Goal: Task Accomplishment & Management: Manage account settings

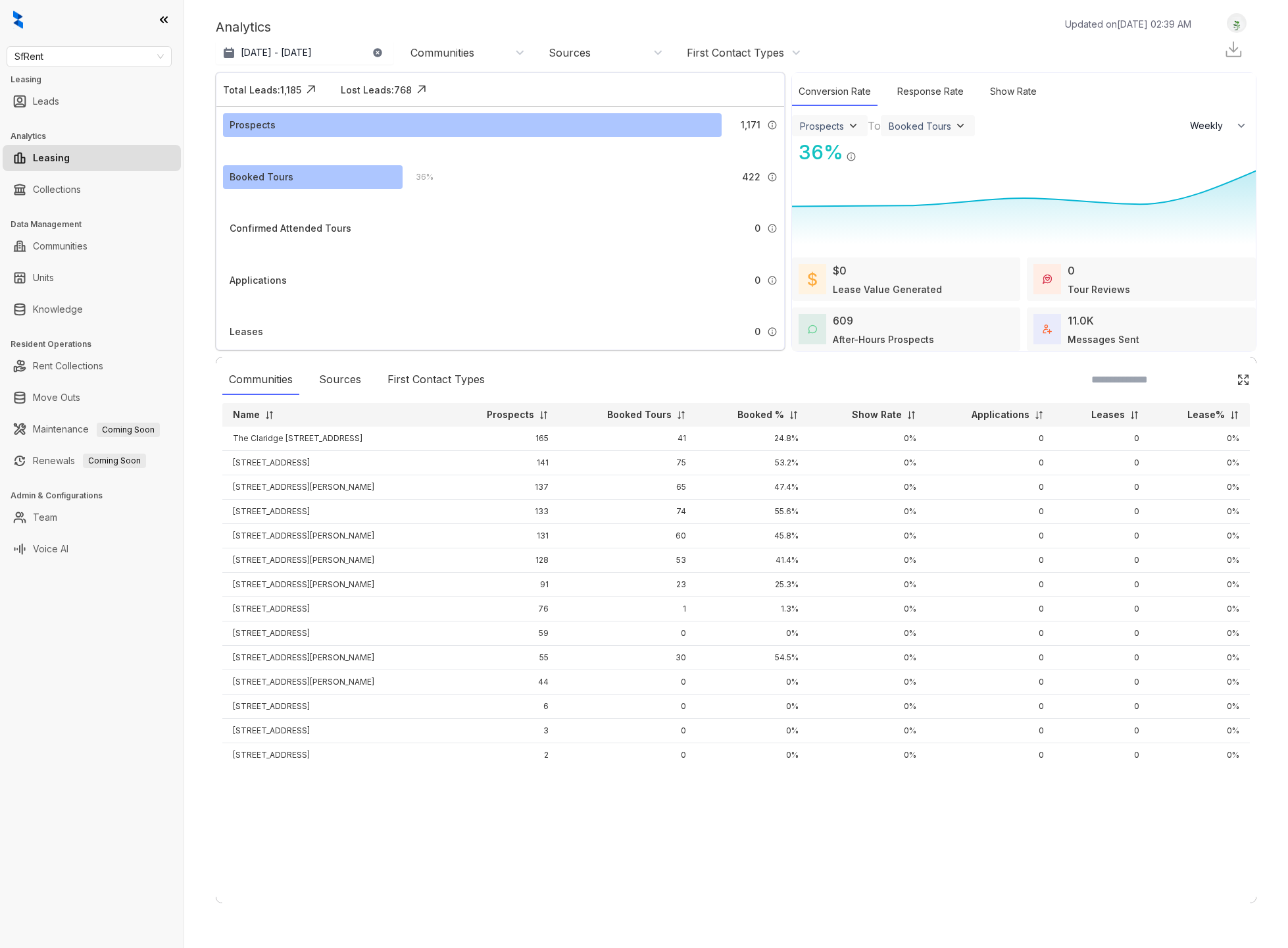
select select "******"
click at [89, 55] on span "SfRent" at bounding box center [90, 56] width 149 height 20
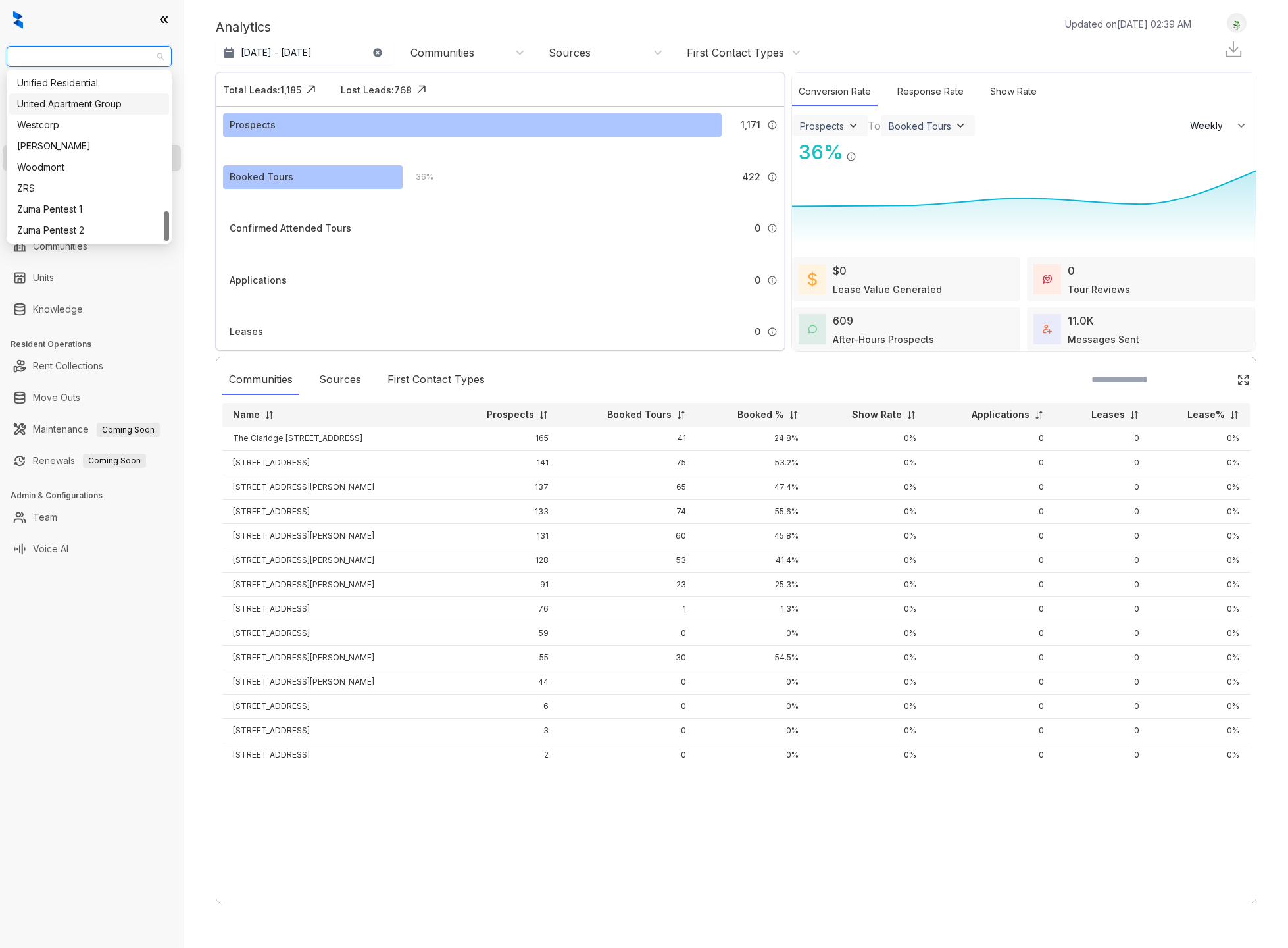
click at [80, 103] on div "United Apartment Group" at bounding box center [89, 105] width 145 height 15
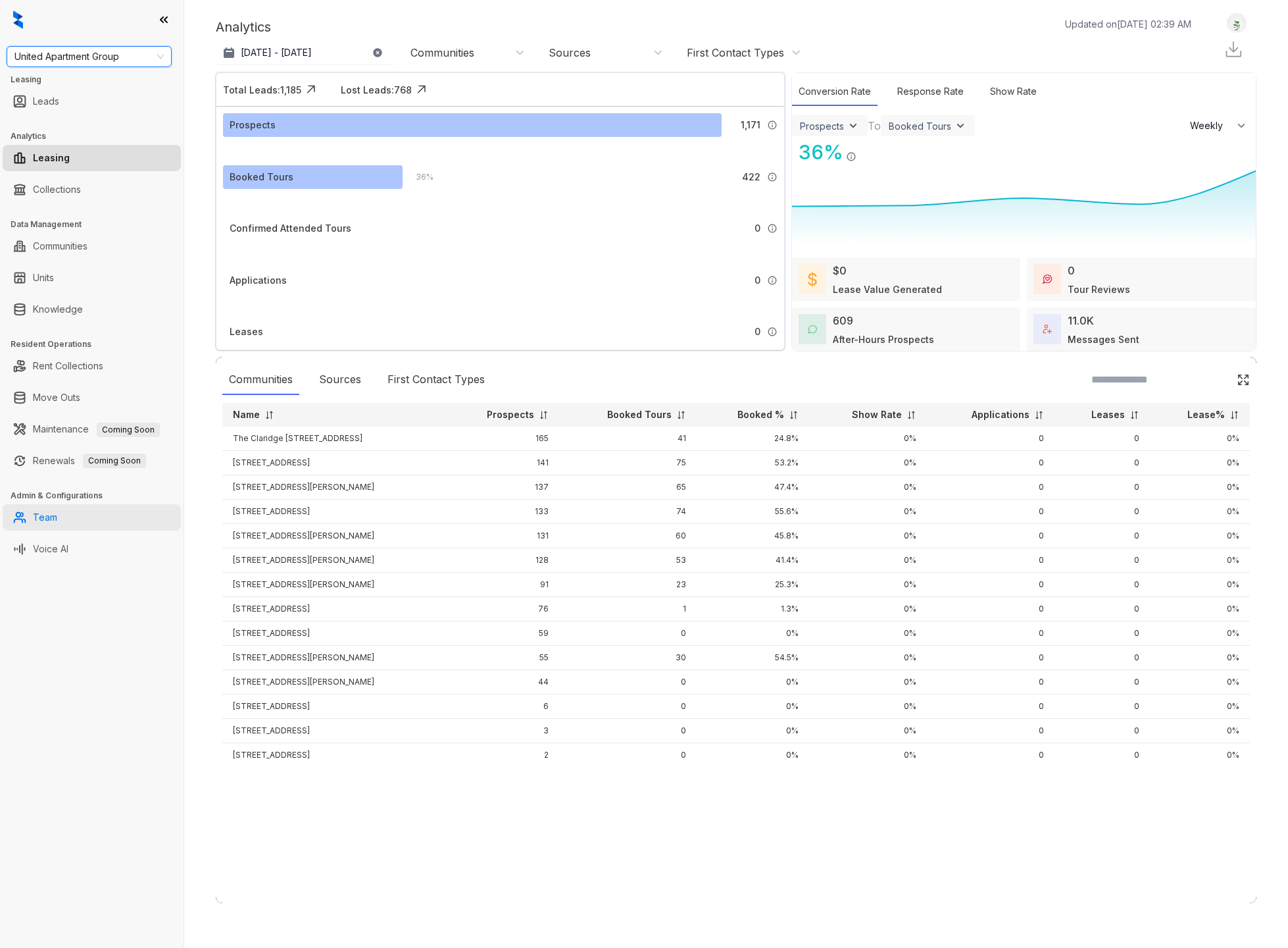
click at [37, 521] on link "Team" at bounding box center [45, 517] width 24 height 26
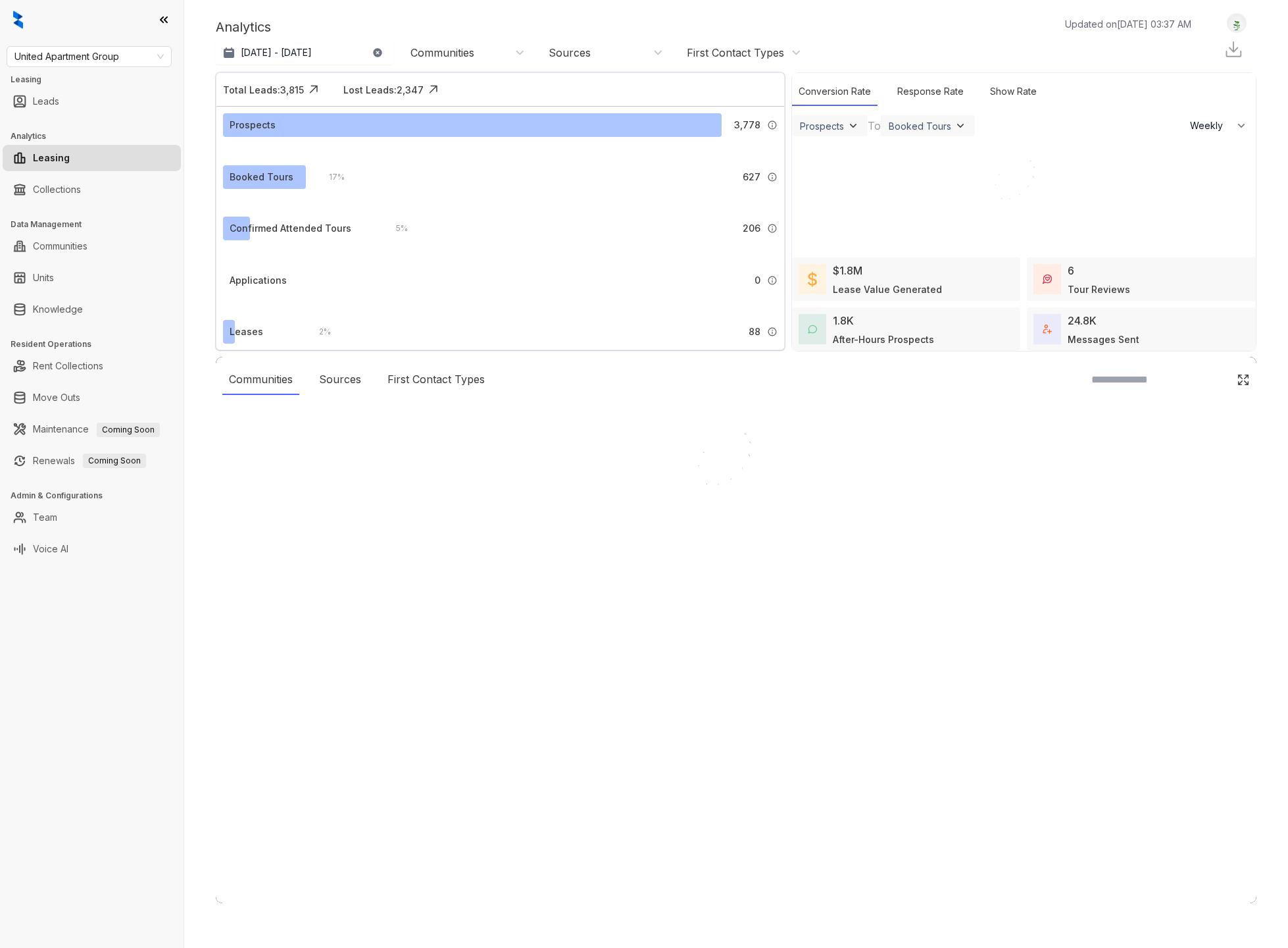
select select "******"
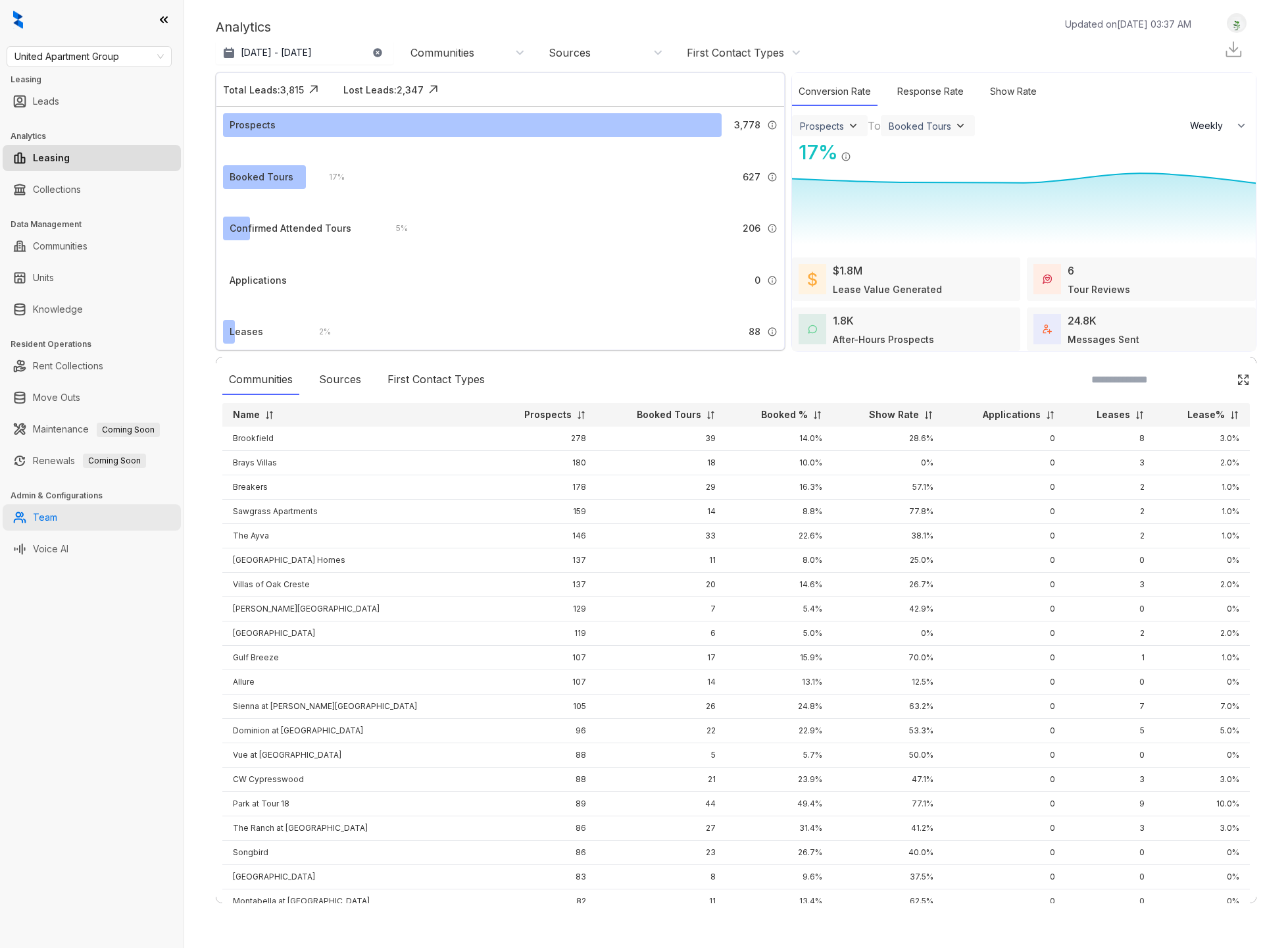
click at [57, 511] on link "Team" at bounding box center [45, 517] width 24 height 26
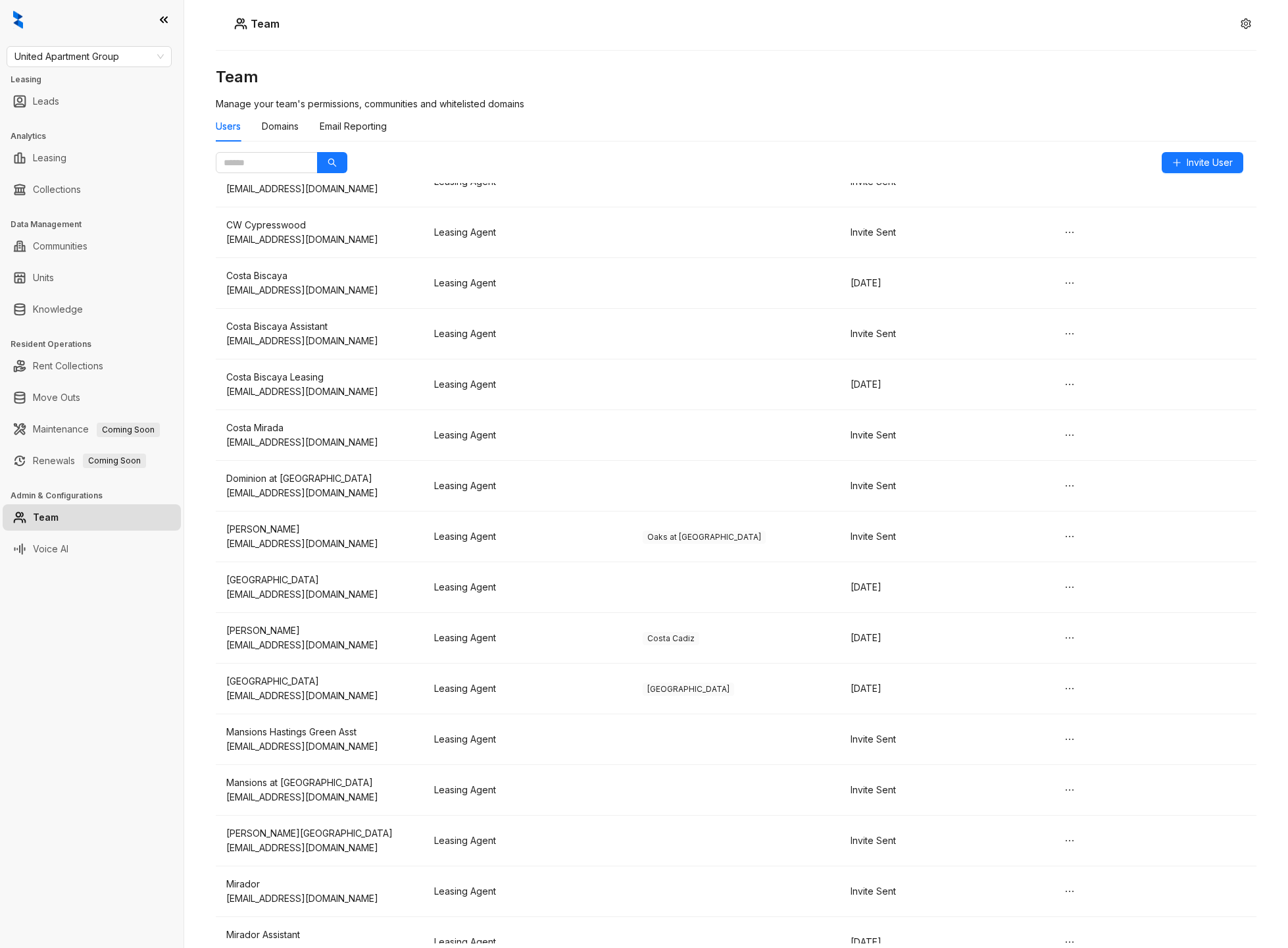
scroll to position [274, 0]
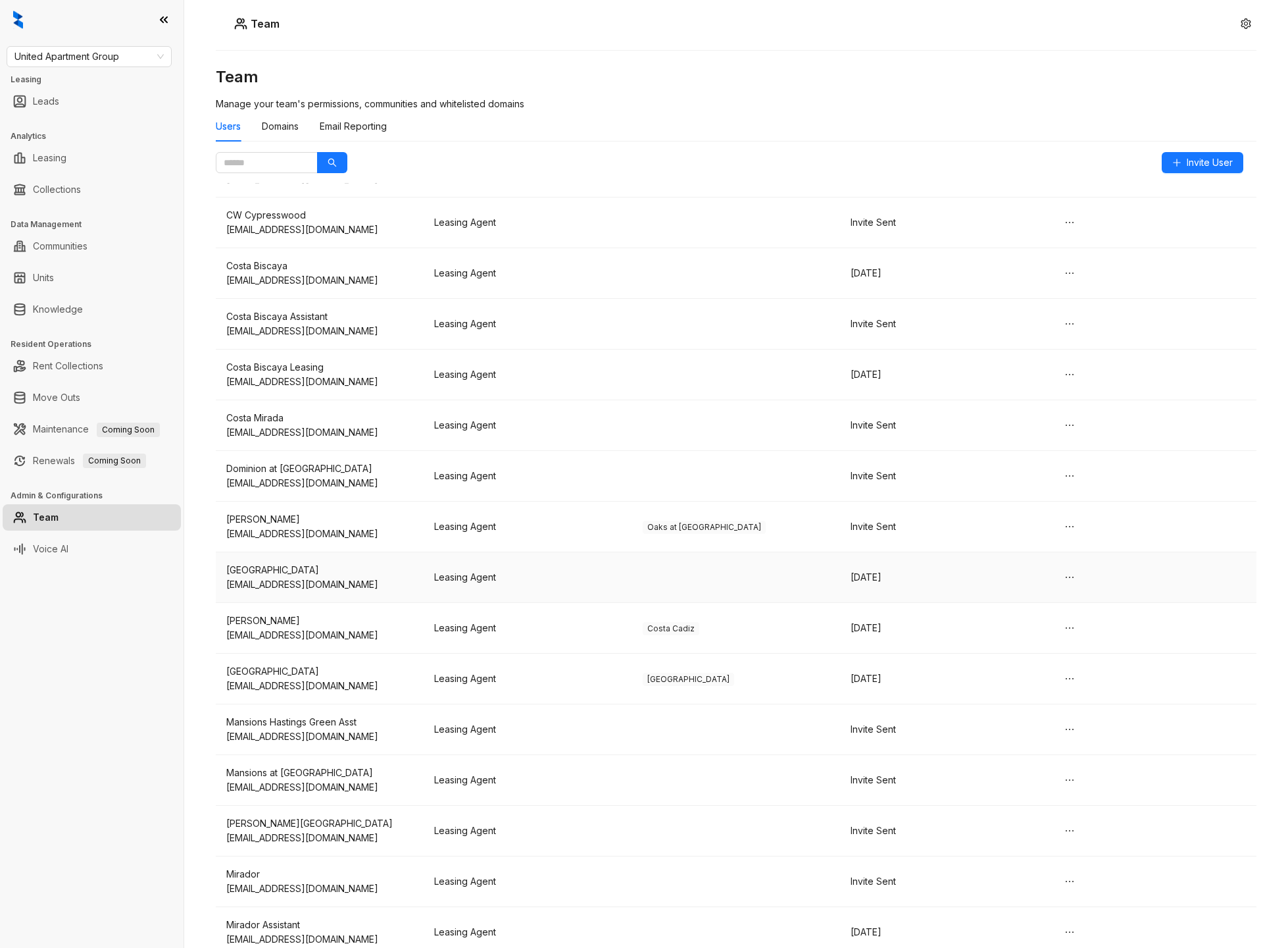
click at [779, 569] on td at bounding box center [736, 578] width 208 height 50
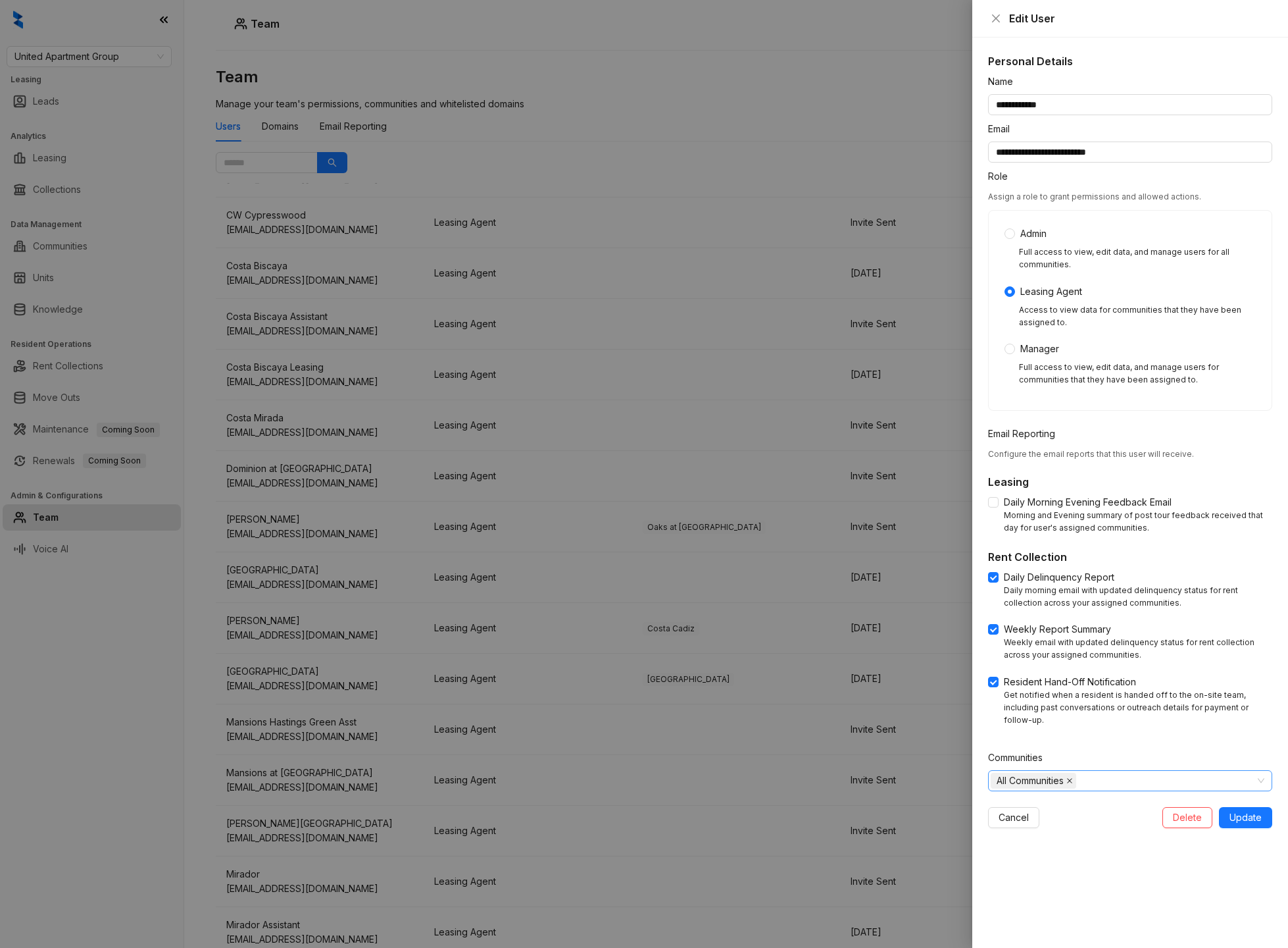
click at [1073, 777] on icon "close" at bounding box center [1070, 780] width 7 height 7
click at [1073, 772] on div at bounding box center [1124, 781] width 265 height 19
click at [1000, 793] on icon "caret-down" at bounding box center [998, 795] width 7 height 7
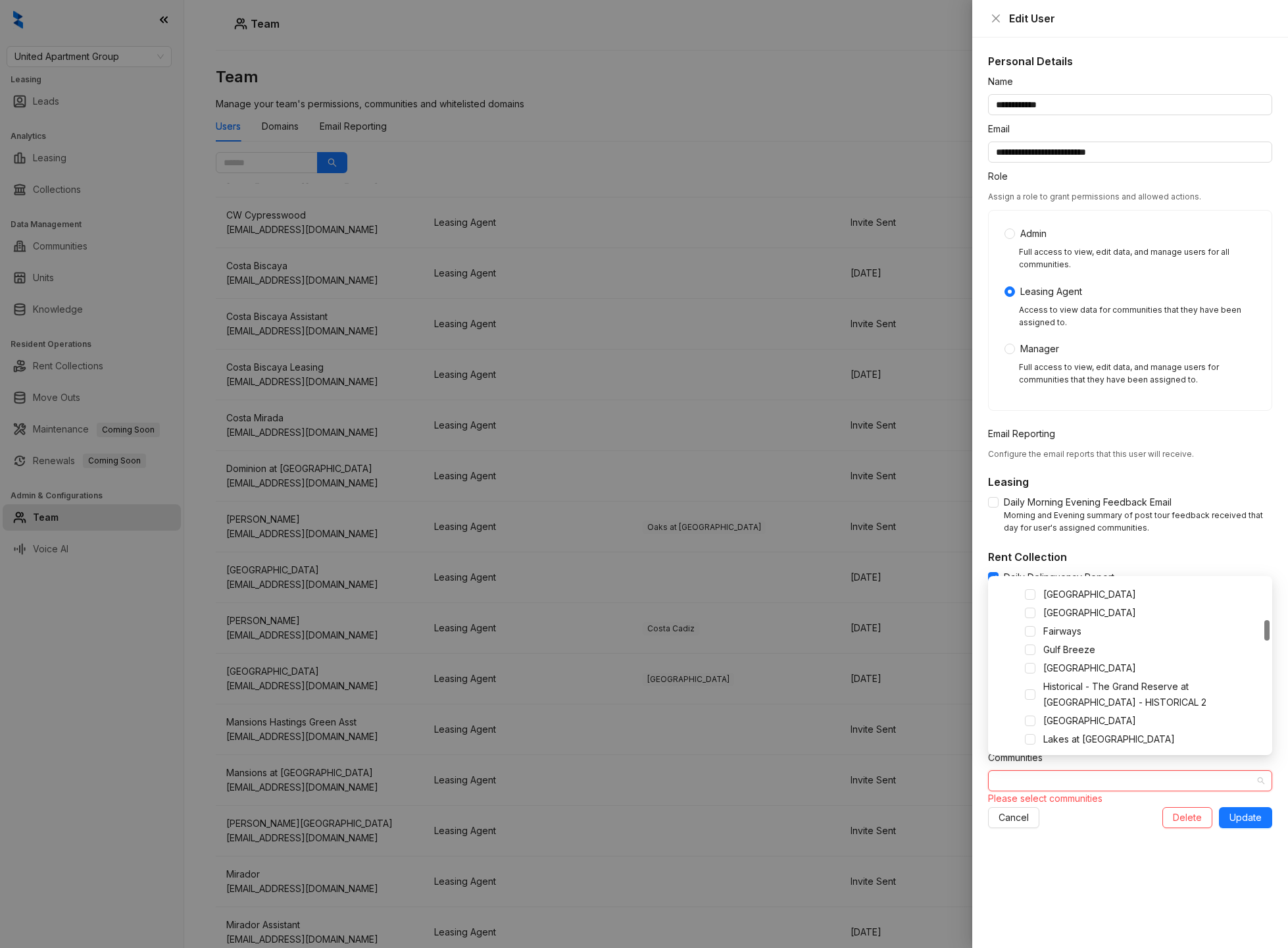
scroll to position [333, 0]
click at [1032, 660] on span at bounding box center [1030, 661] width 10 height 10
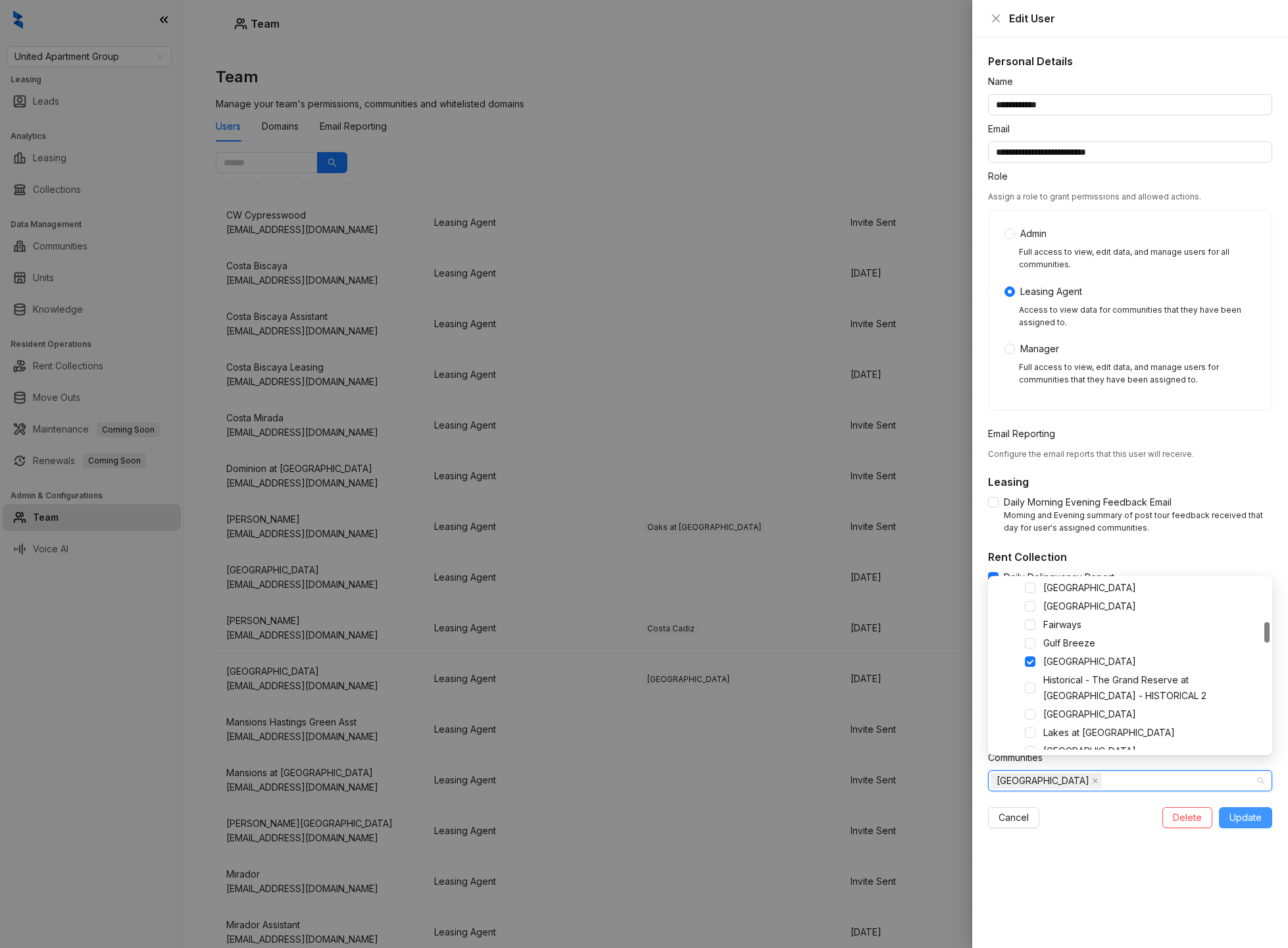
click at [1259, 811] on span "Update" at bounding box center [1246, 818] width 33 height 15
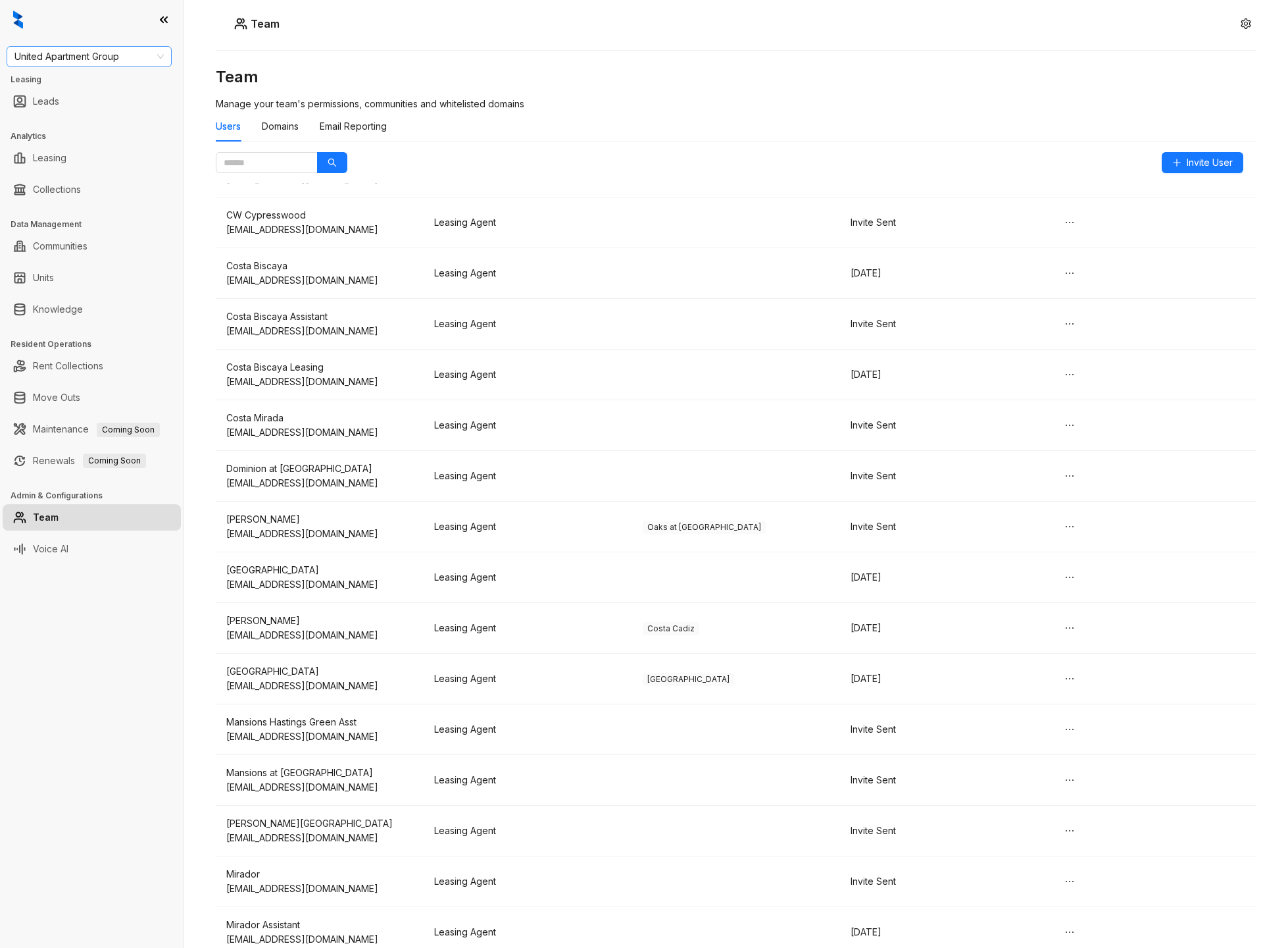
click at [114, 59] on span "United Apartment Group" at bounding box center [90, 56] width 149 height 20
click at [77, 132] on div "Unified Residential" at bounding box center [89, 133] width 145 height 15
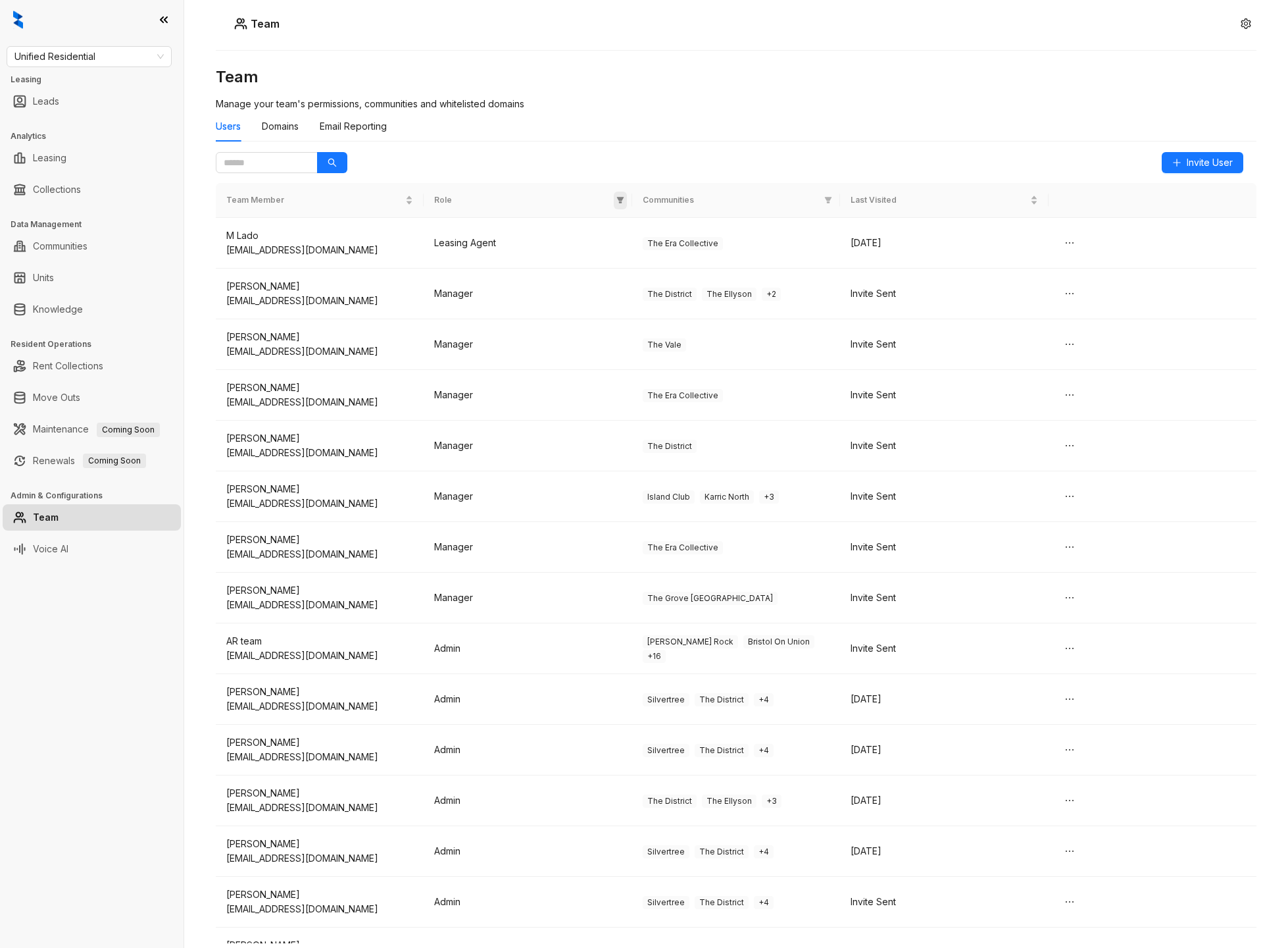
click at [623, 200] on icon "filter" at bounding box center [620, 200] width 7 height 7
click at [604, 288] on span "OK" at bounding box center [610, 294] width 13 height 15
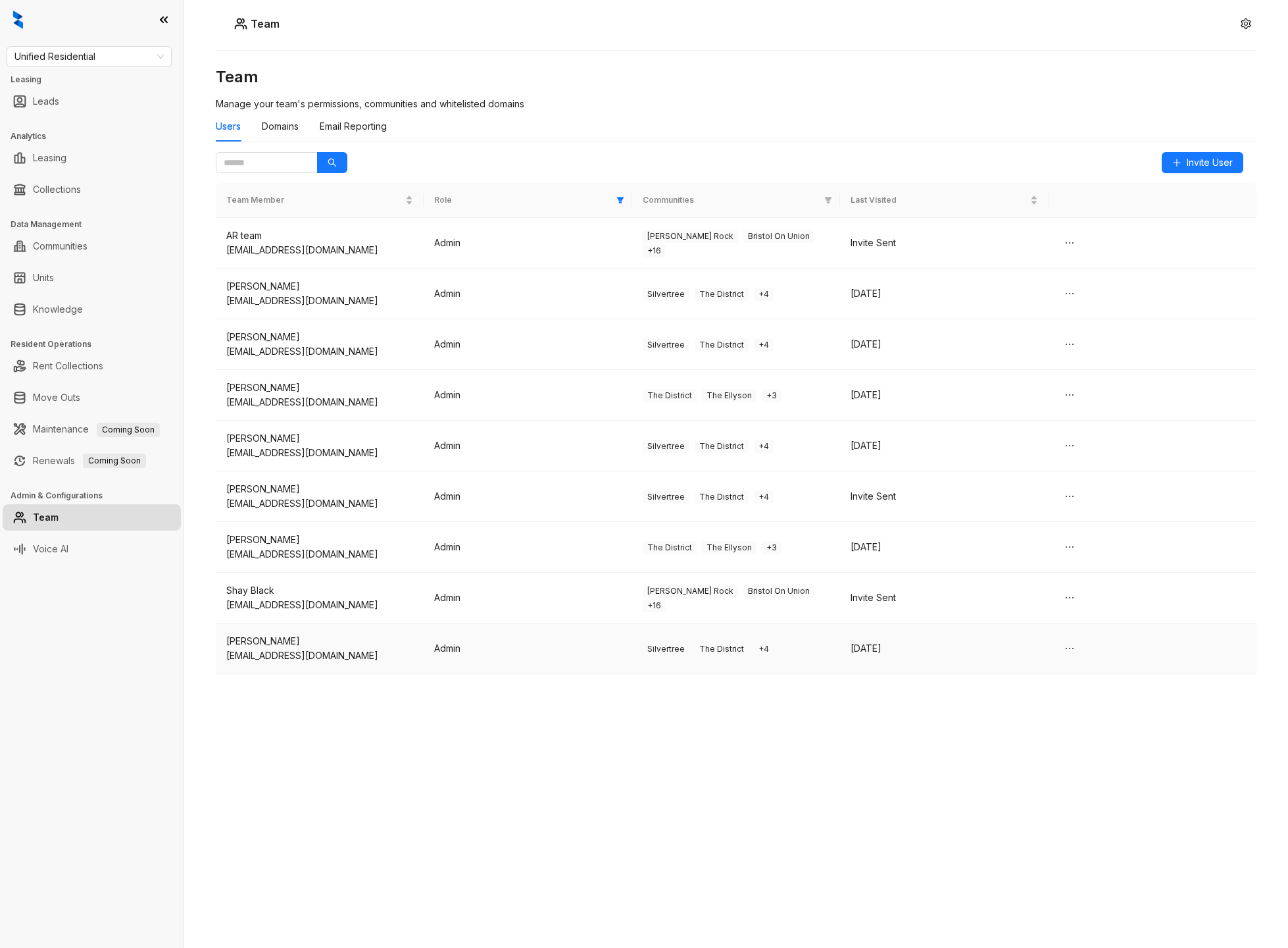
click at [548, 646] on td "Admin" at bounding box center [527, 648] width 208 height 50
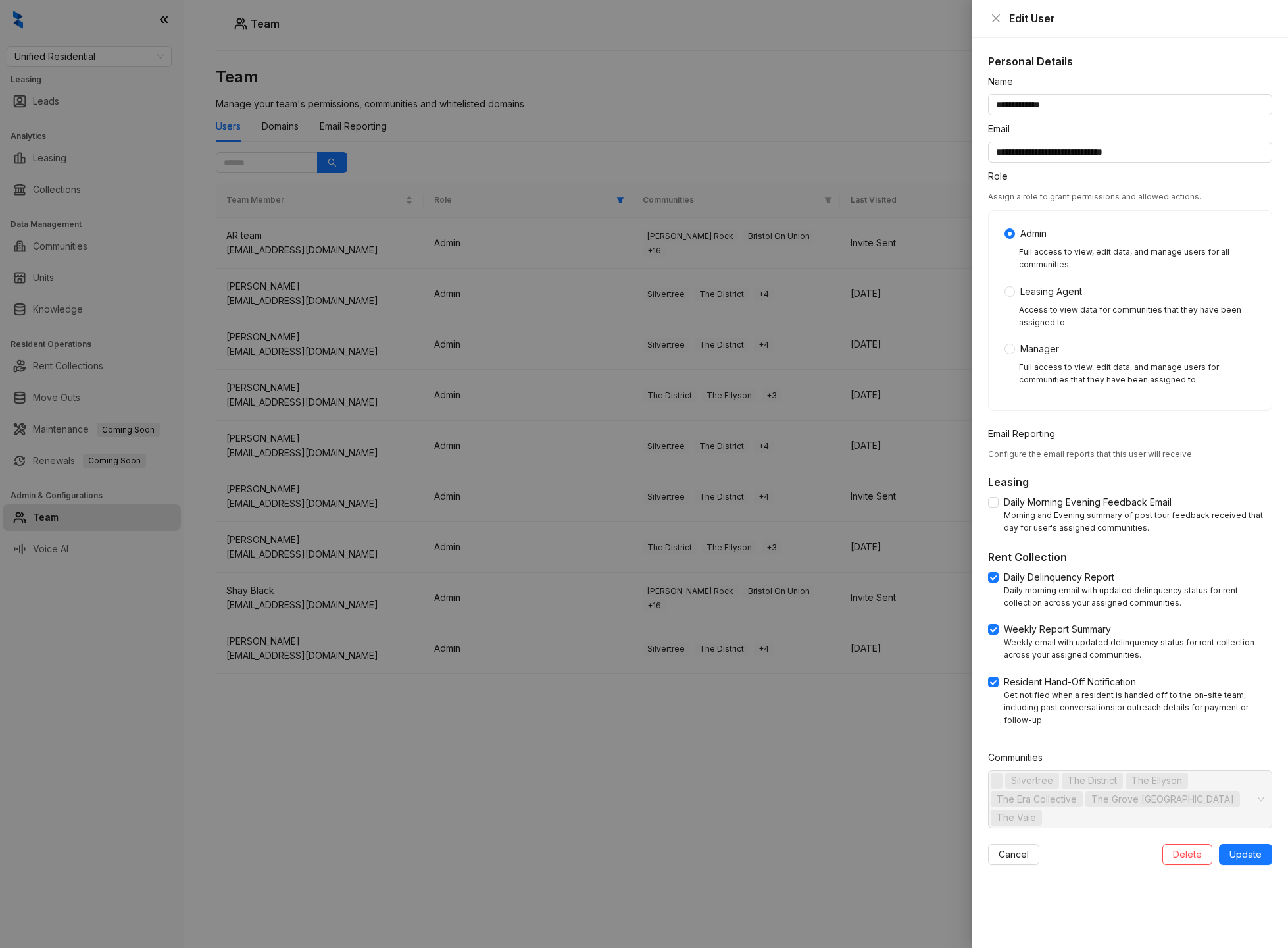
click at [802, 734] on div at bounding box center [644, 474] width 1288 height 948
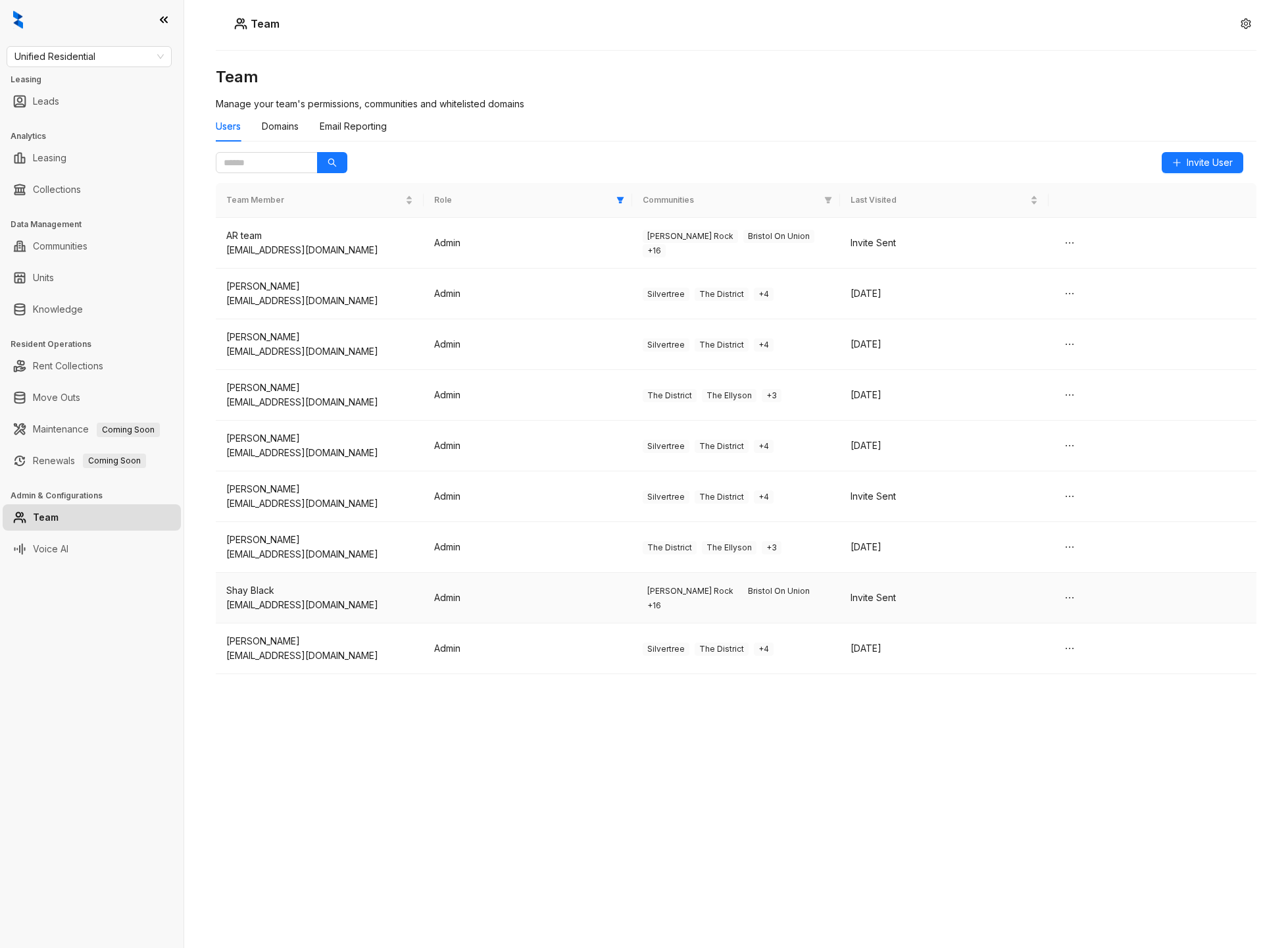
click at [630, 582] on td "Admin" at bounding box center [527, 598] width 208 height 50
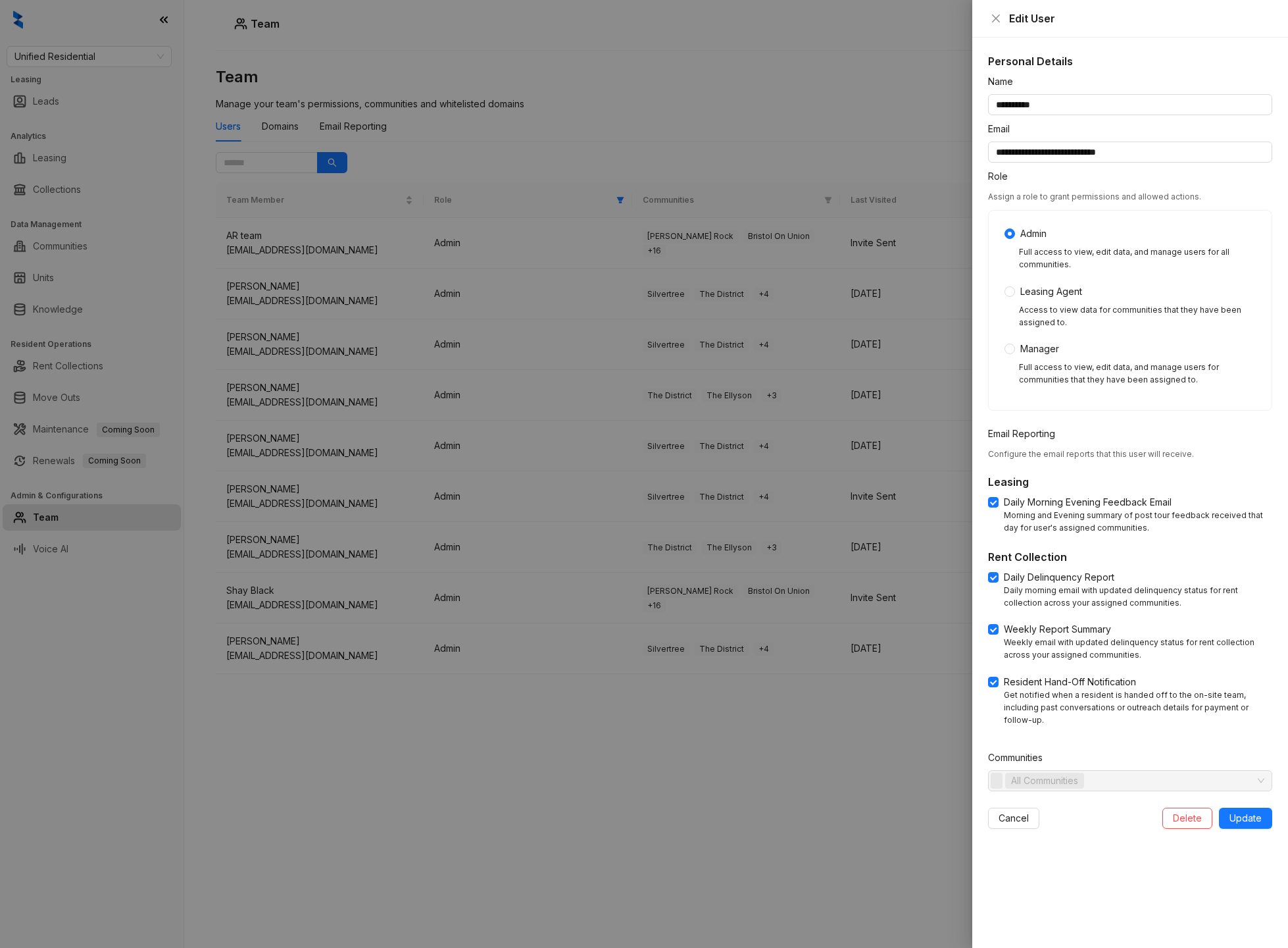
click at [595, 761] on div at bounding box center [644, 474] width 1288 height 948
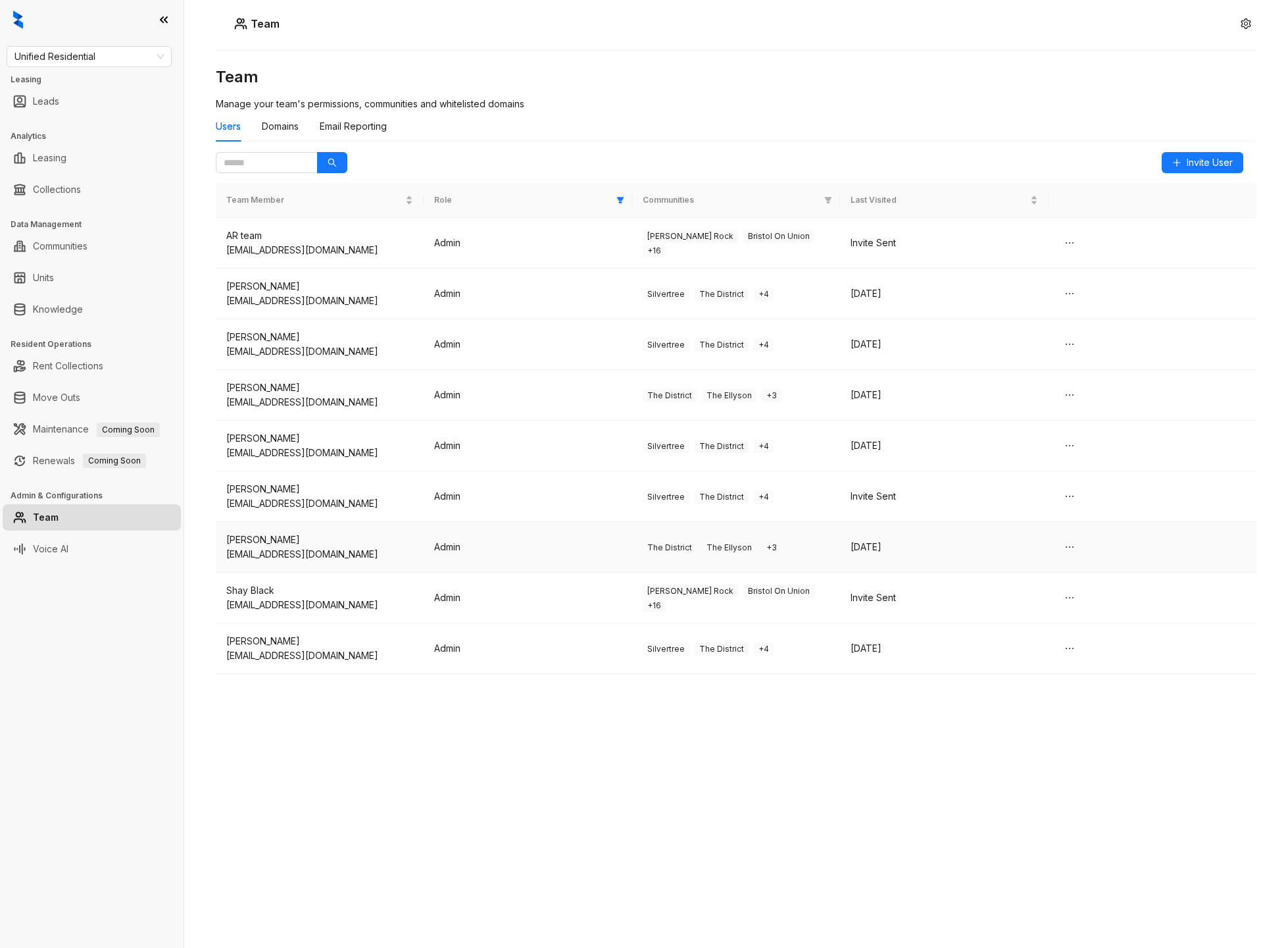
click at [567, 524] on td "Admin" at bounding box center [527, 547] width 208 height 50
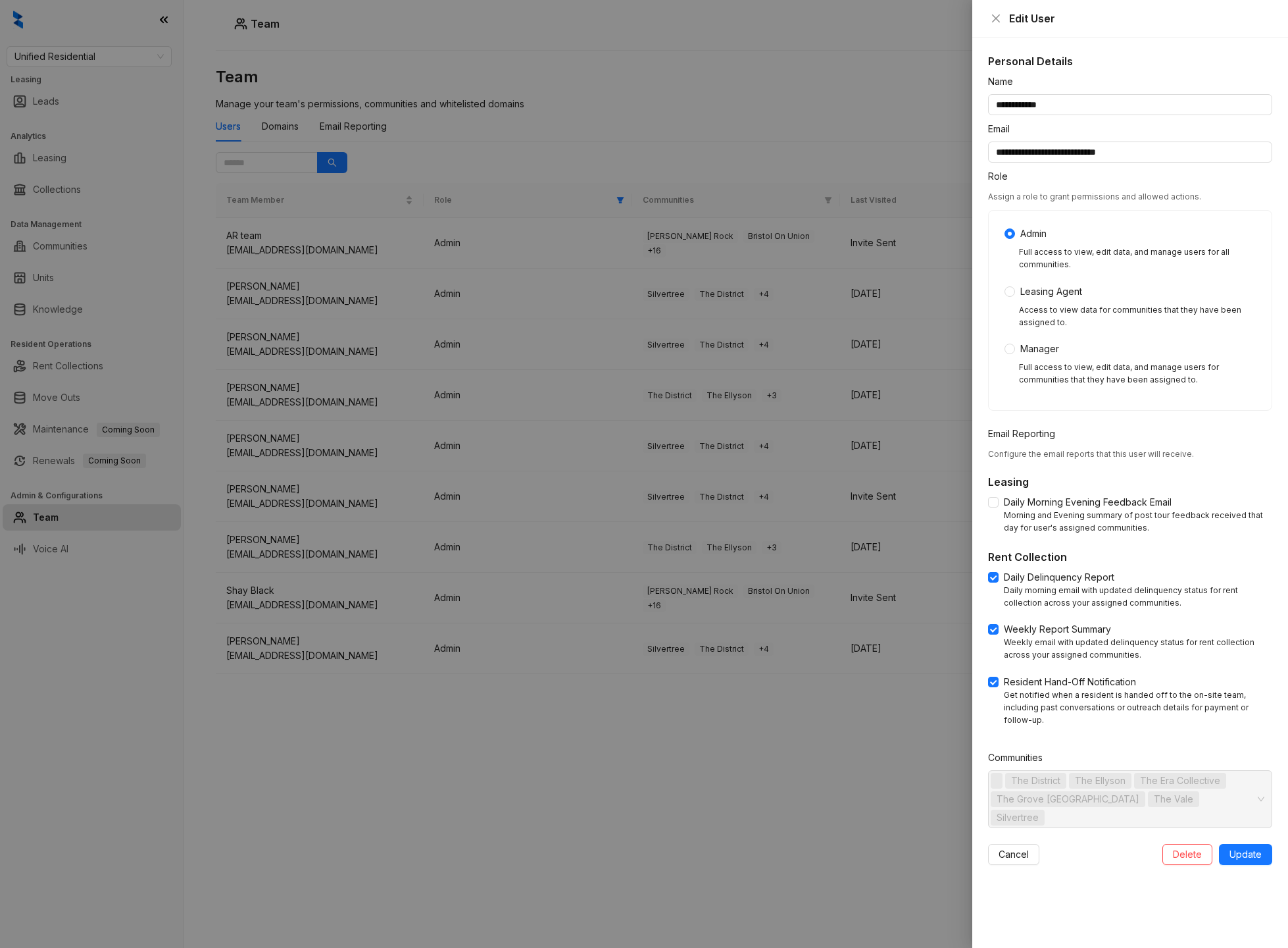
click at [598, 762] on div at bounding box center [644, 474] width 1288 height 948
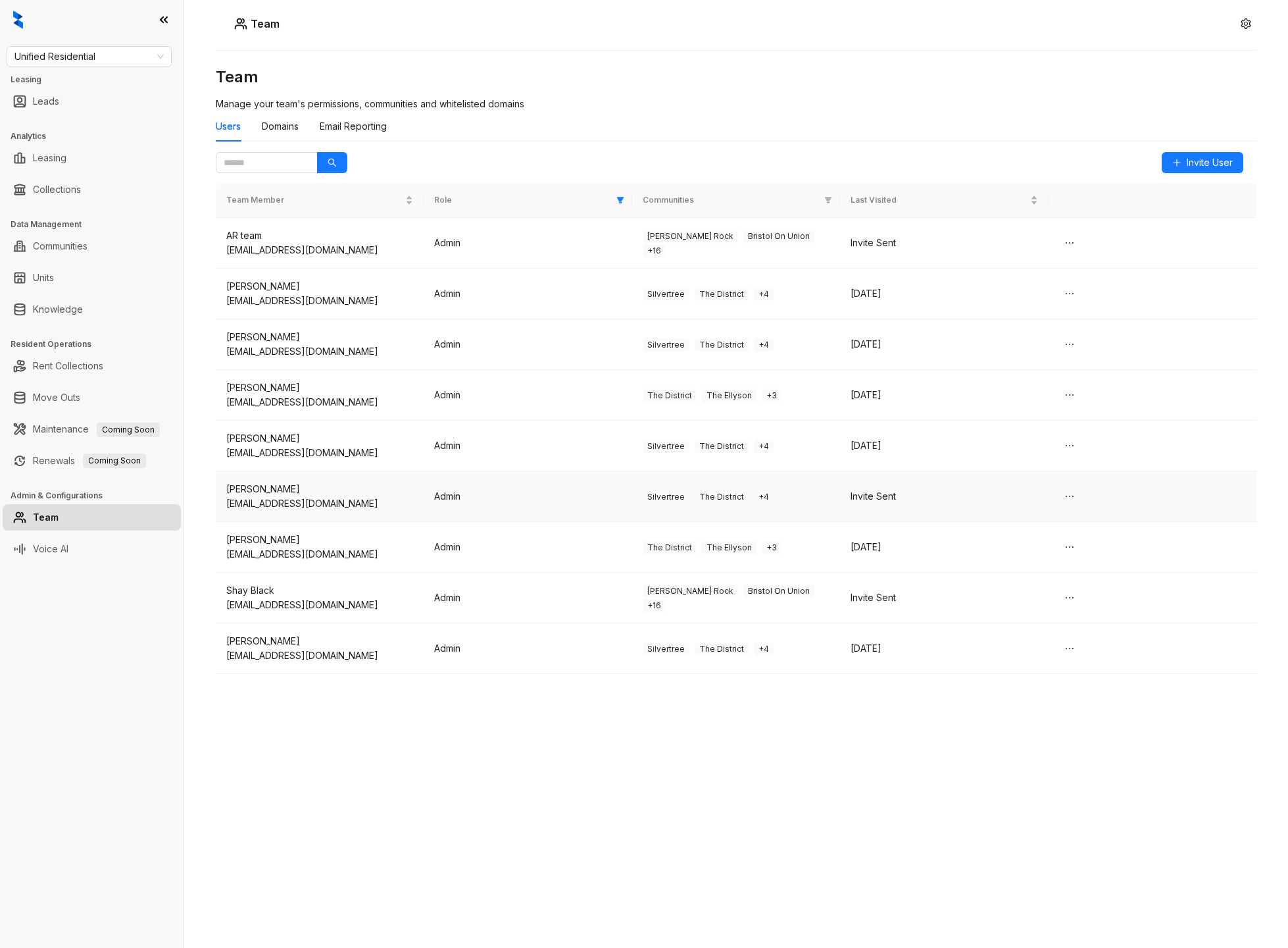
click at [569, 490] on td "Admin" at bounding box center [527, 496] width 208 height 50
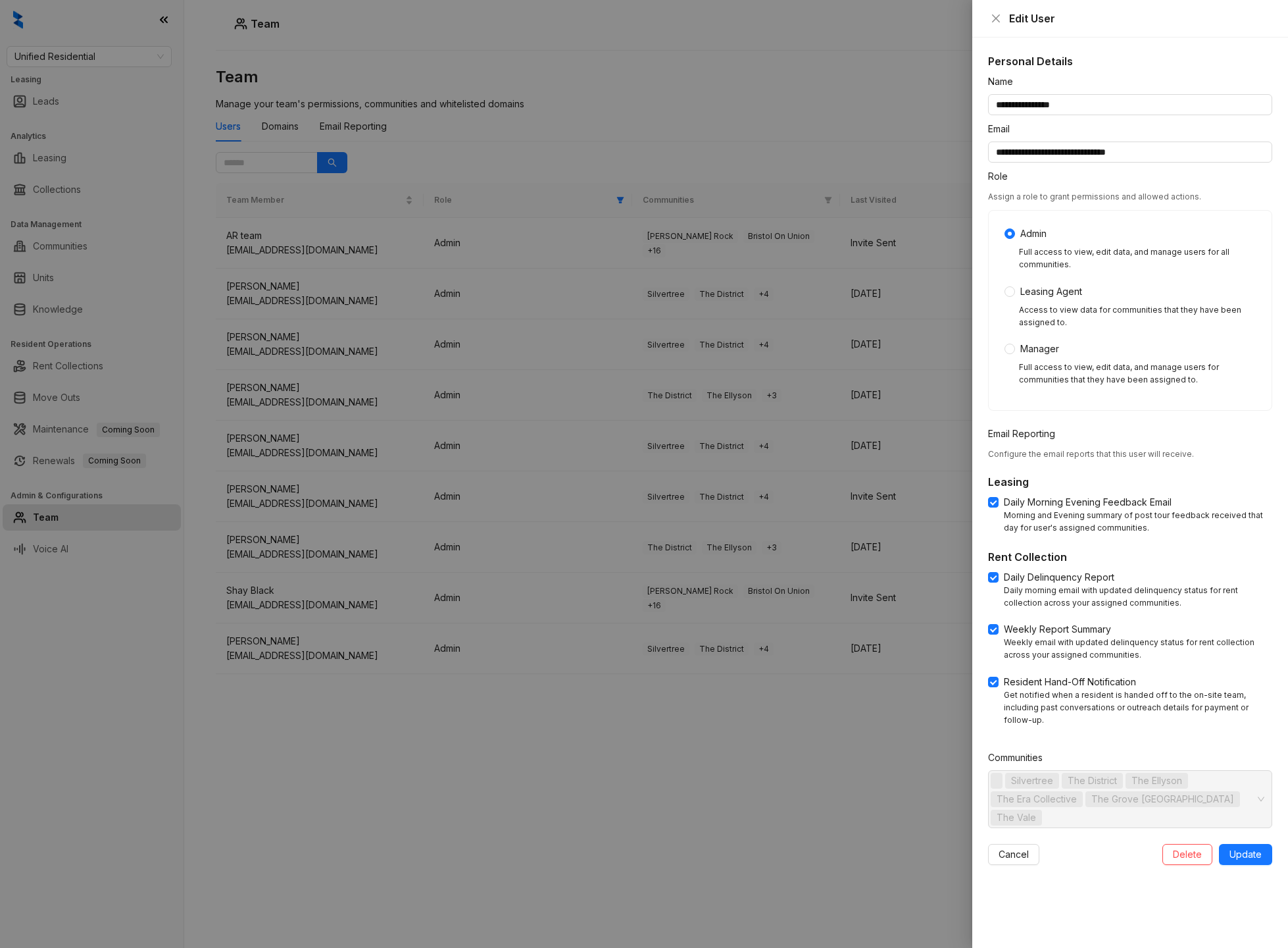
click at [575, 741] on div at bounding box center [644, 474] width 1288 height 948
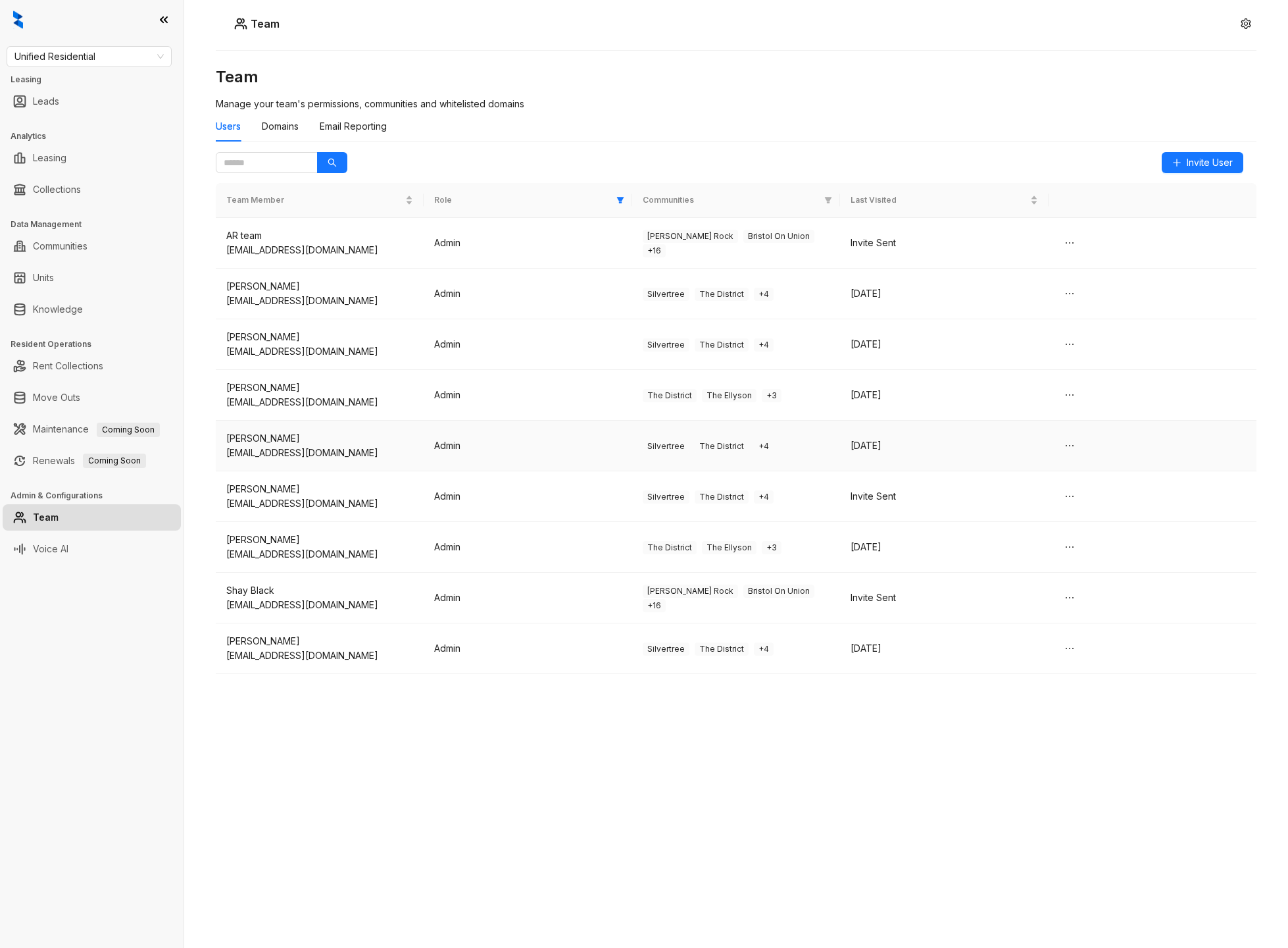
click at [575, 430] on td "Admin" at bounding box center [527, 446] width 208 height 50
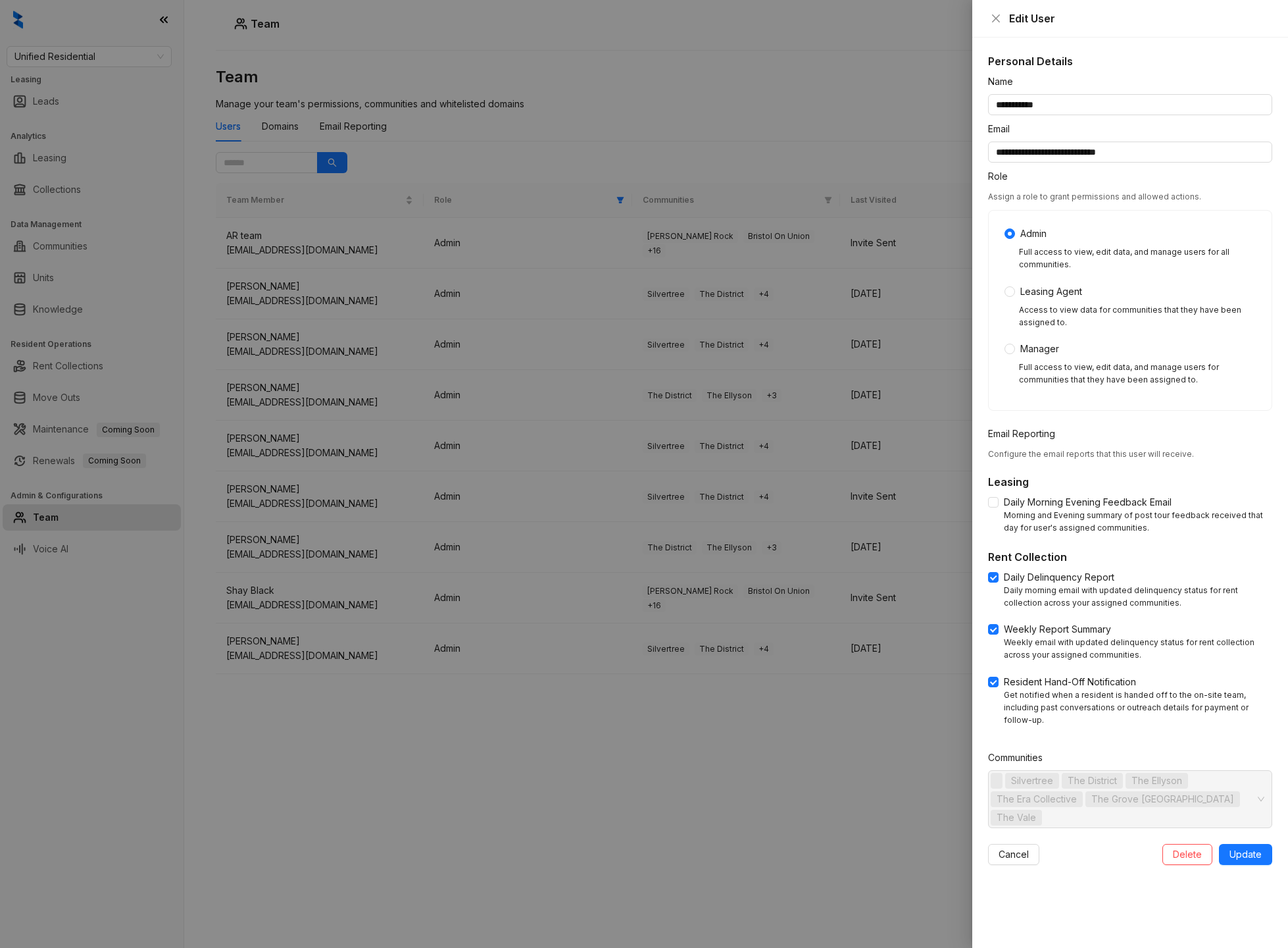
click at [670, 732] on div at bounding box center [644, 474] width 1288 height 948
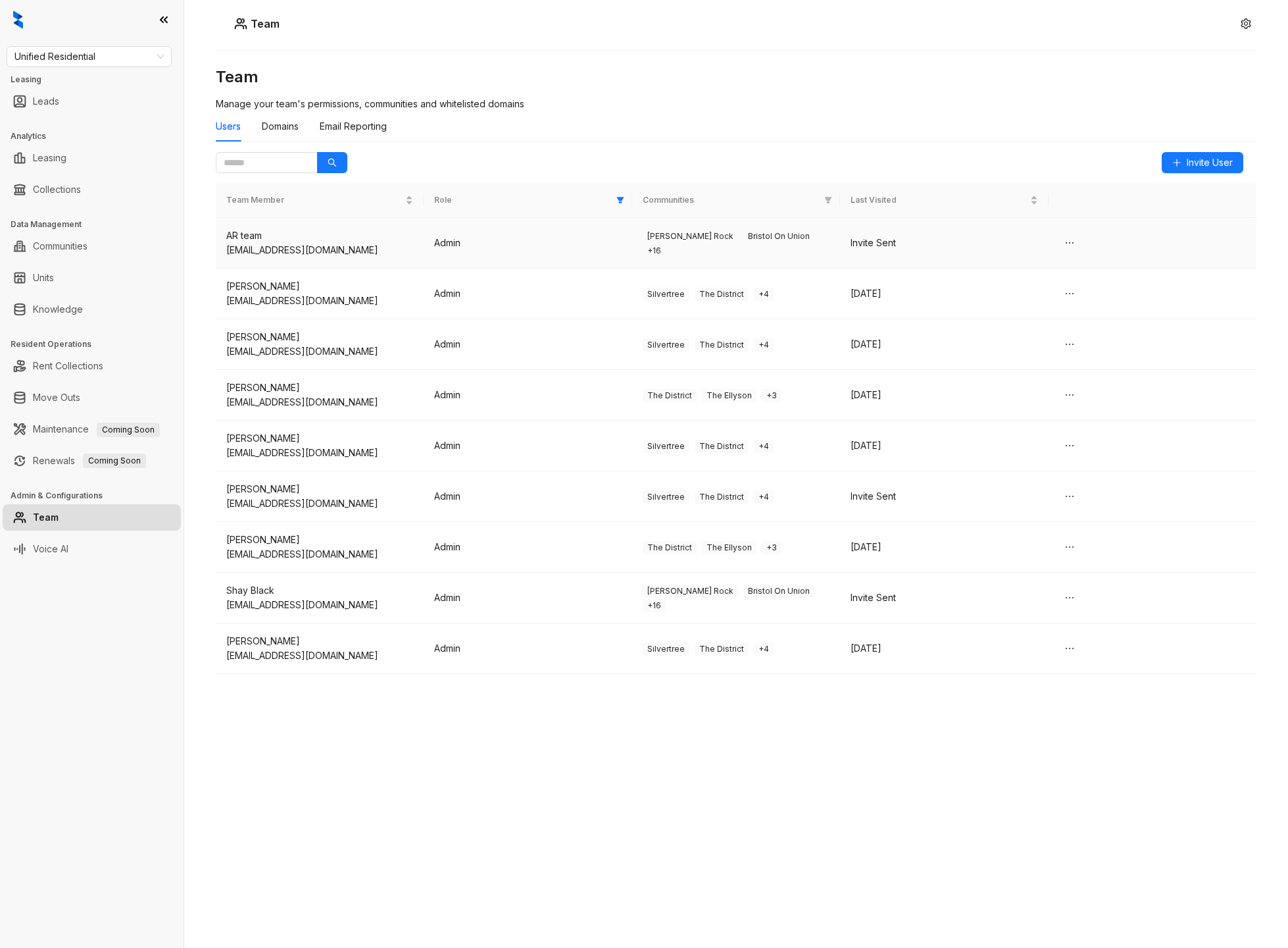
click at [542, 231] on td "Admin" at bounding box center [527, 244] width 208 height 50
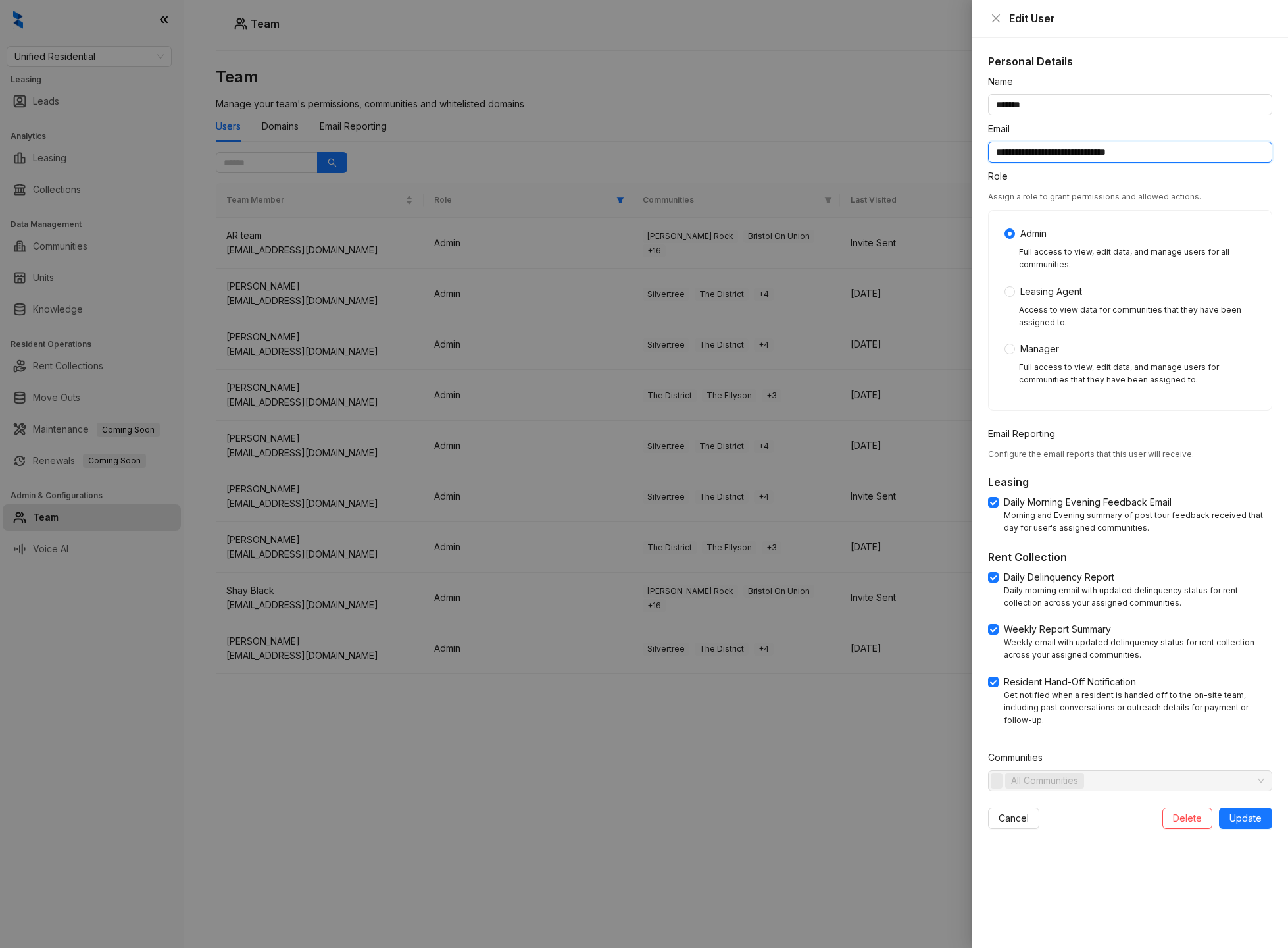
click at [1045, 159] on input "**********" at bounding box center [1130, 152] width 284 height 21
click at [451, 755] on div at bounding box center [644, 474] width 1288 height 948
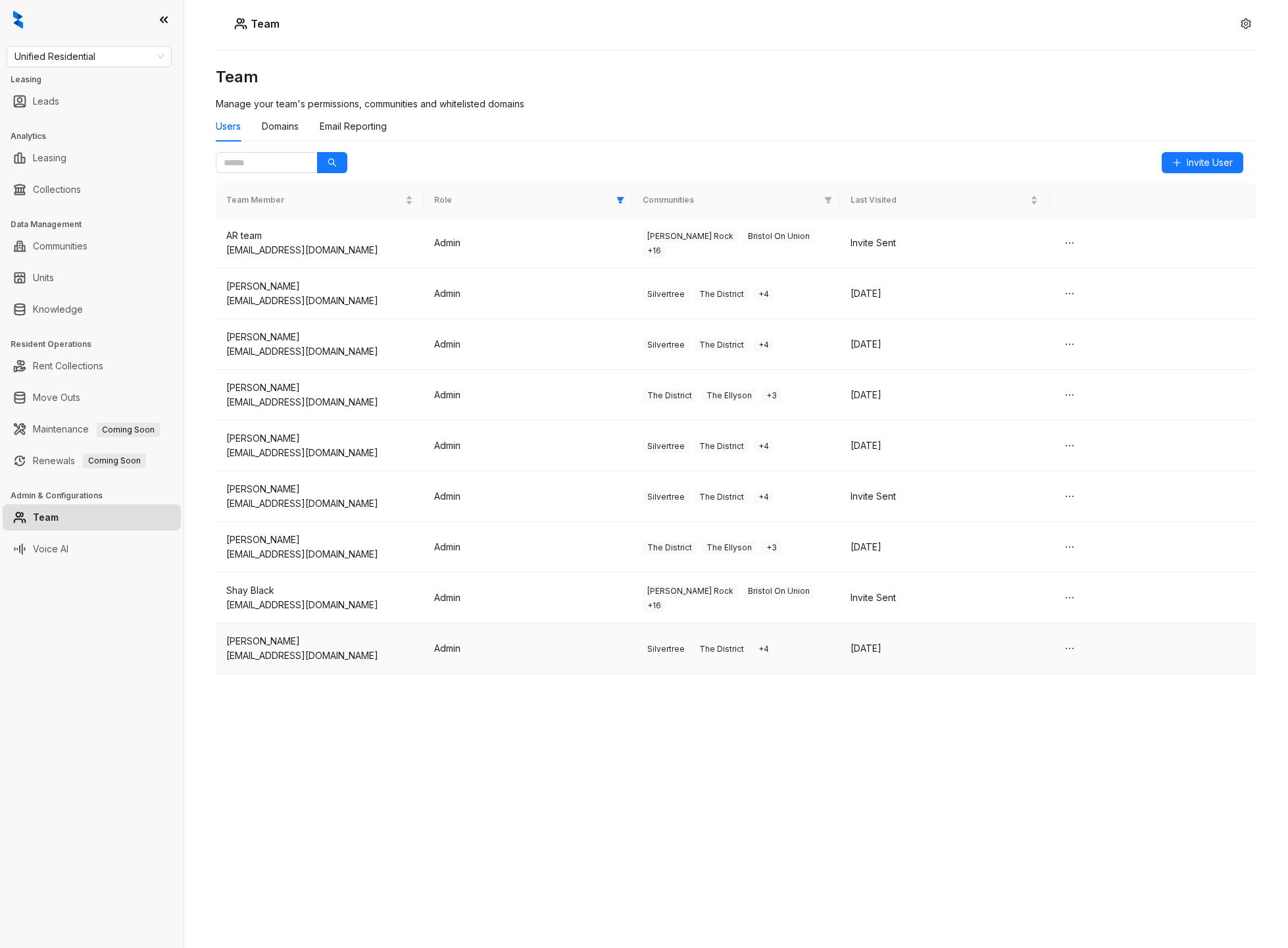
click at [620, 665] on td "Admin" at bounding box center [527, 648] width 208 height 50
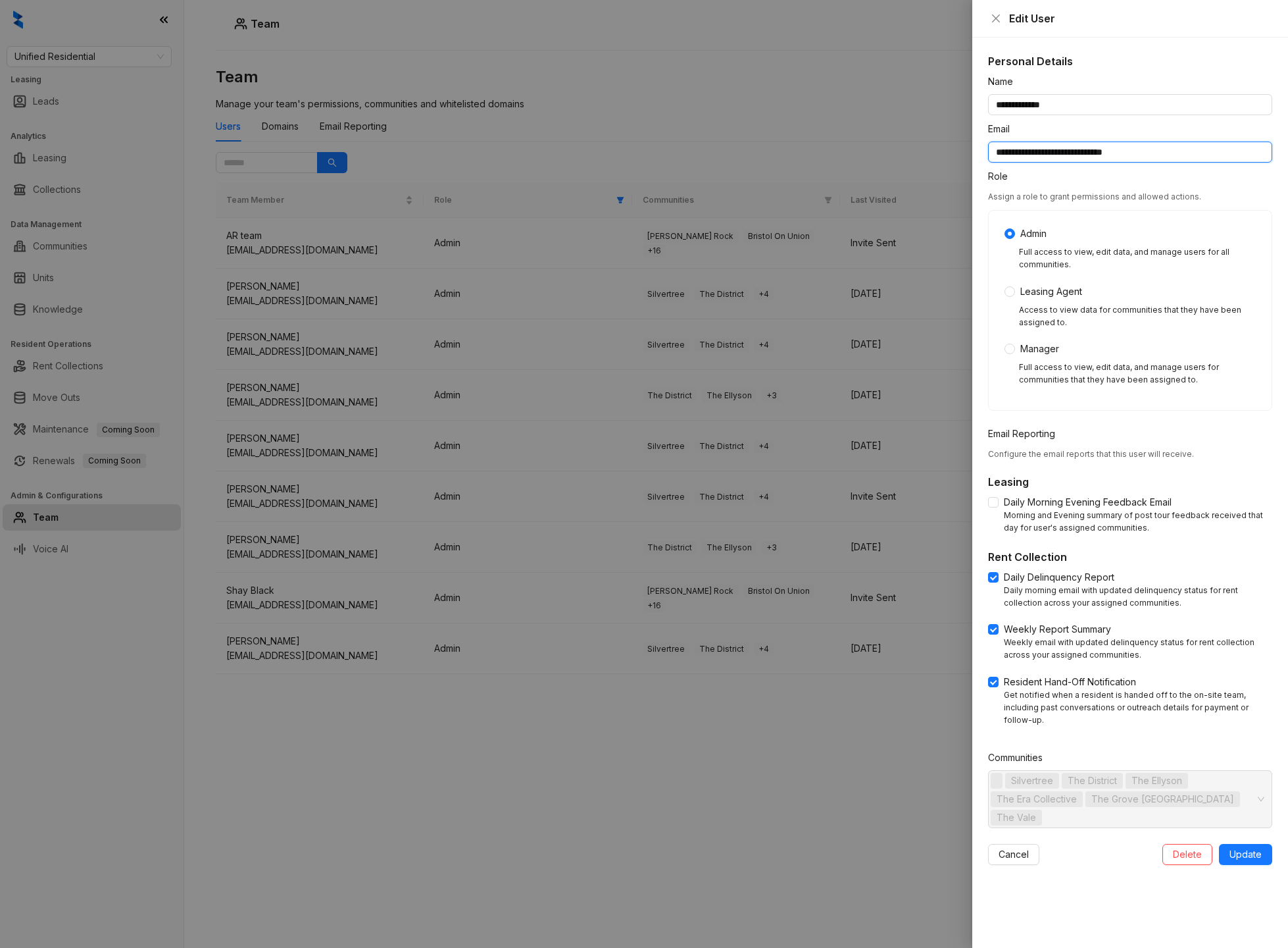
click at [1036, 150] on input "**********" at bounding box center [1130, 152] width 284 height 21
